Goal: Task Accomplishment & Management: Manage account settings

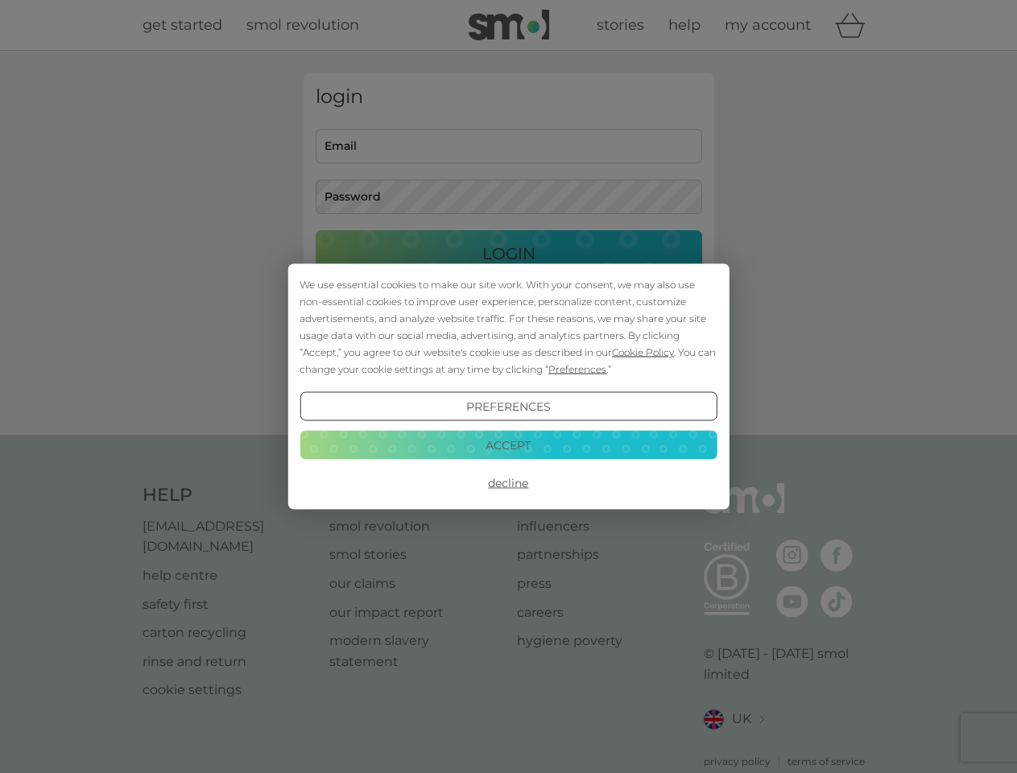
click at [644, 352] on span "Cookie Policy" at bounding box center [643, 352] width 62 height 12
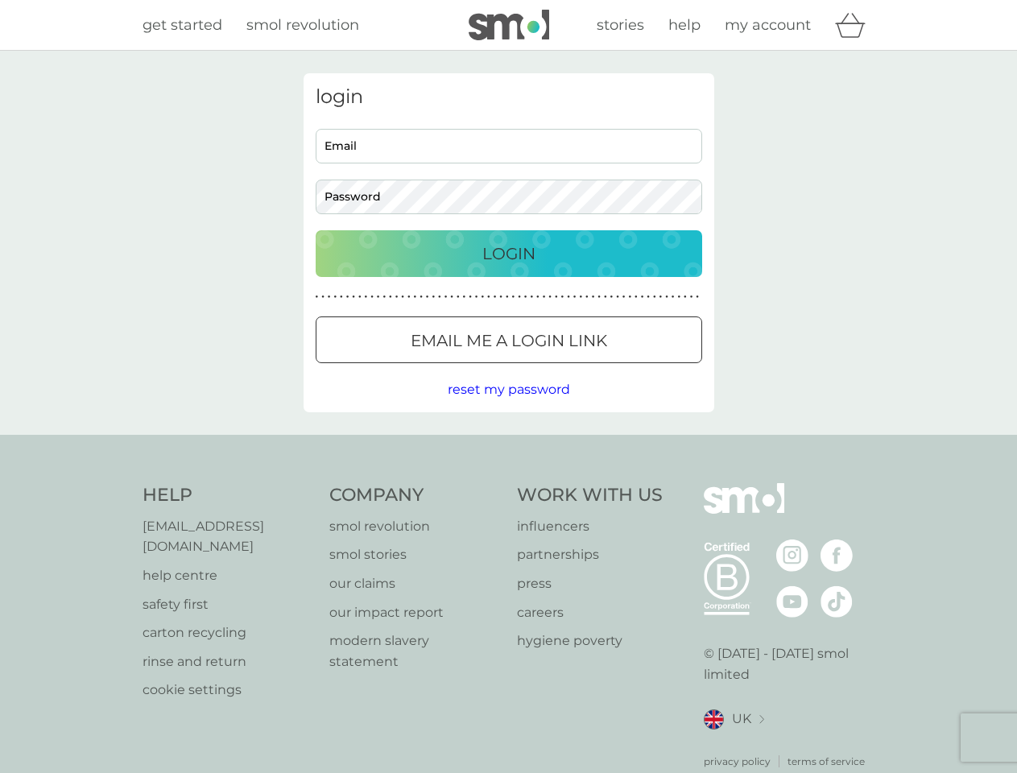
click at [576, 369] on div "login Email Password Login ● ● ● ● ● ● ● ● ● ● ● ● ● ● ● ● ● ● ● ● ● ● ● ● ● ● …" at bounding box center [509, 242] width 411 height 339
click at [508, 407] on div "login Email Password Login ● ● ● ● ● ● ● ● ● ● ● ● ● ● ● ● ● ● ● ● ● ● ● ● ● ● …" at bounding box center [509, 242] width 411 height 339
click at [508, 483] on div "Help [EMAIL_ADDRESS][DOMAIN_NAME] help centre safety first carton recycling rin…" at bounding box center [509, 626] width 733 height 286
click at [508, 445] on div "Help [EMAIL_ADDRESS][DOMAIN_NAME] help centre safety first carton recycling rin…" at bounding box center [508, 626] width 1017 height 383
